Goal: Contribute content

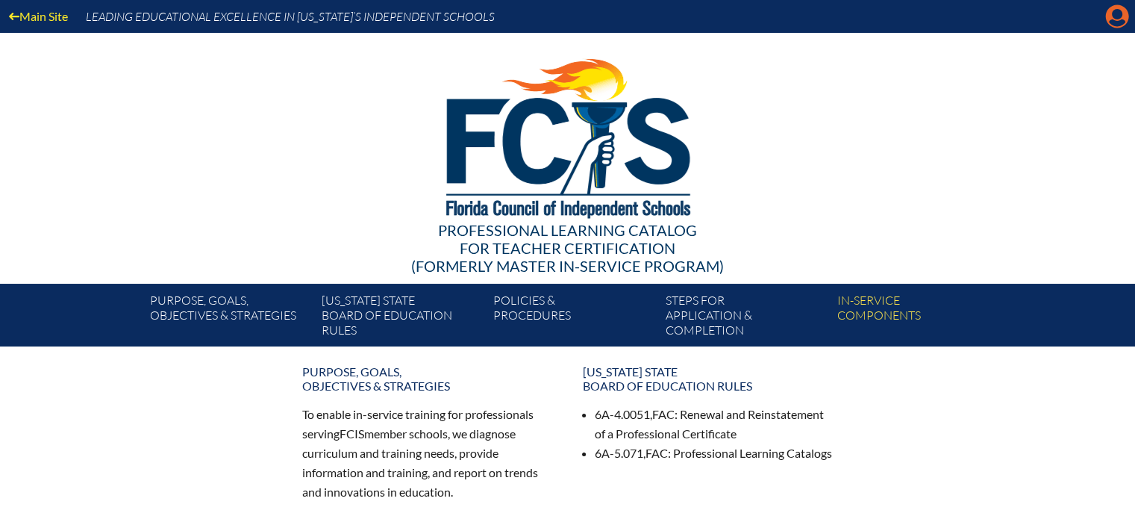
click at [1117, 16] on icon "Manage account" at bounding box center [1117, 16] width 24 height 24
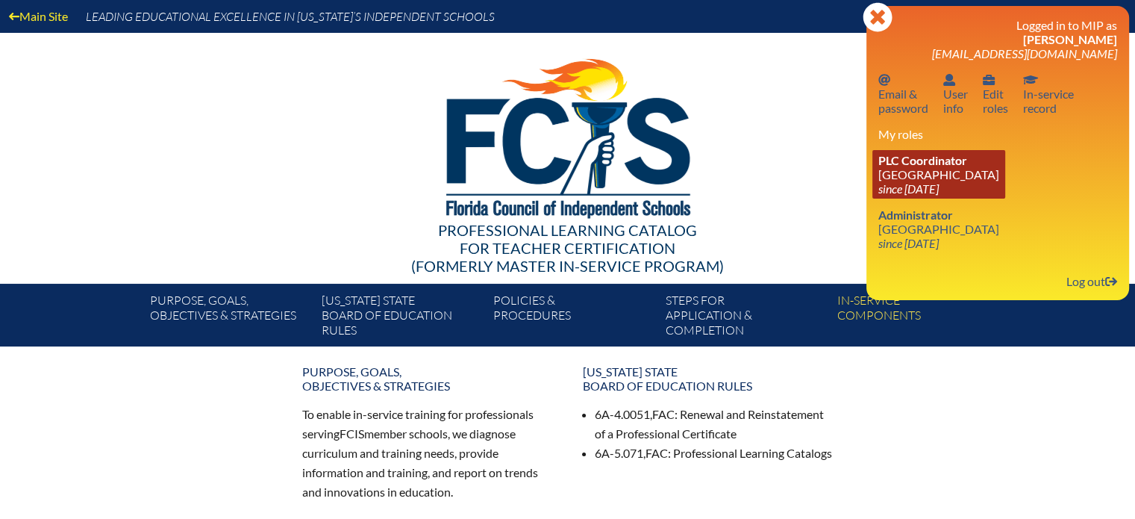
click at [900, 169] on link "PLC Coordinator [GEOGRAPHIC_DATA] since [DATE]" at bounding box center [938, 174] width 133 height 49
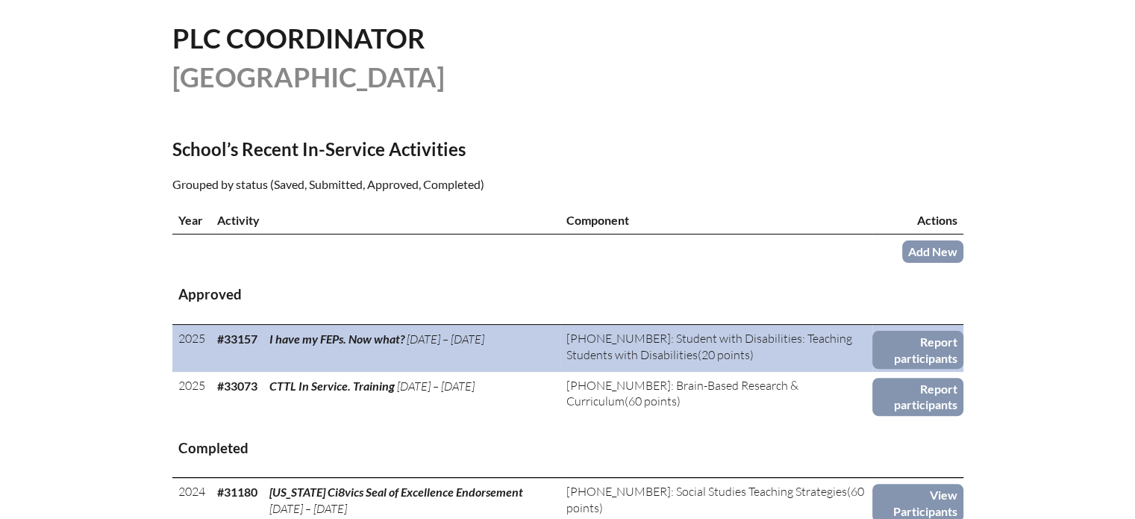
scroll to position [373, 0]
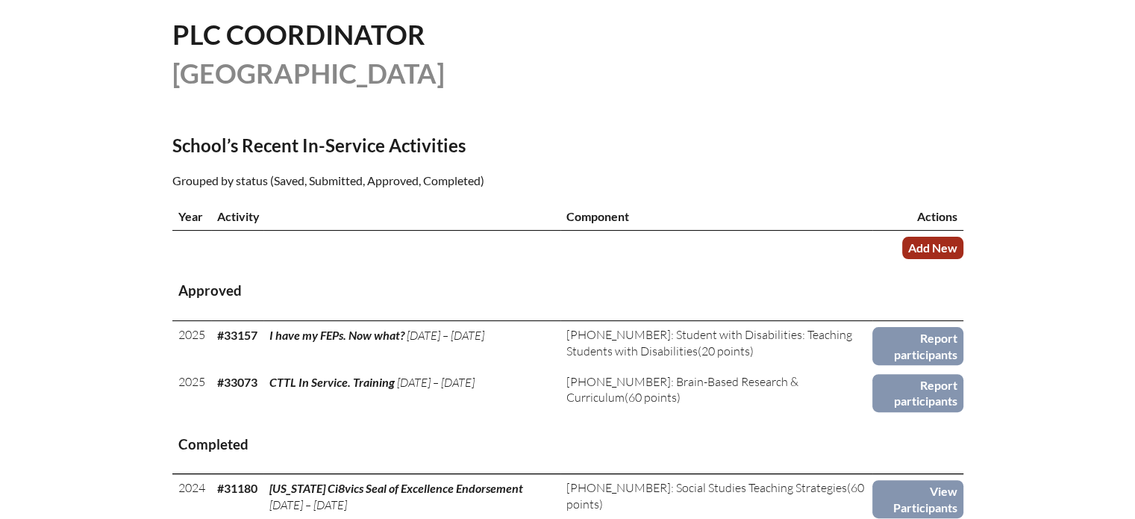
click at [917, 242] on link "Add New" at bounding box center [932, 248] width 61 height 22
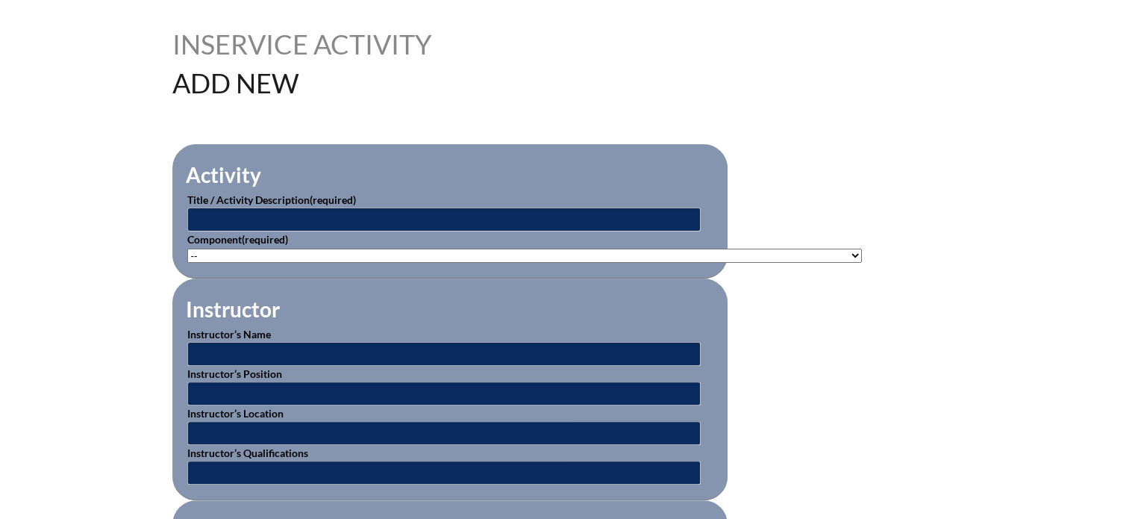
scroll to position [373, 0]
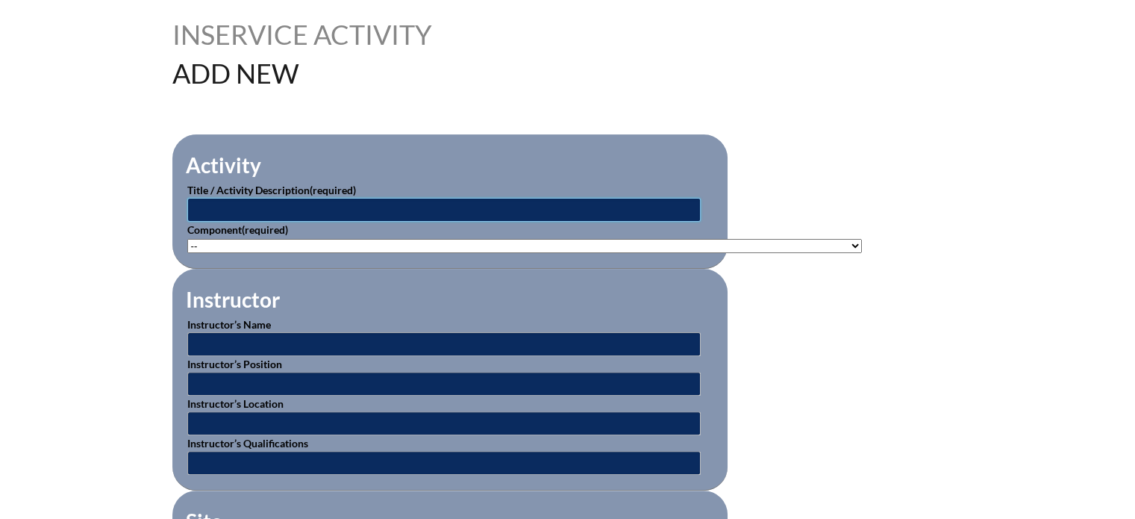
click at [248, 205] on input "text" at bounding box center [443, 210] width 513 height 24
type input "Mind, Brain, & Education Science"
